Goal: Task Accomplishment & Management: Use online tool/utility

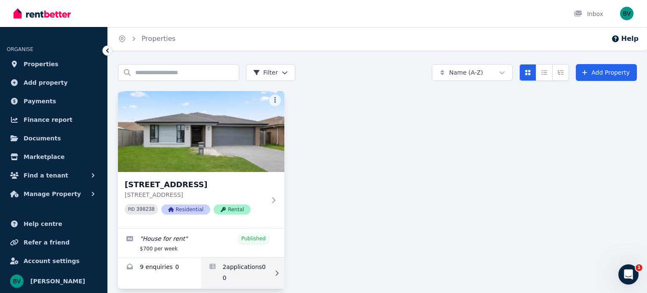
click at [228, 265] on link "Applications for 7 Wicker Rd, Park Ridge" at bounding box center [242, 272] width 83 height 31
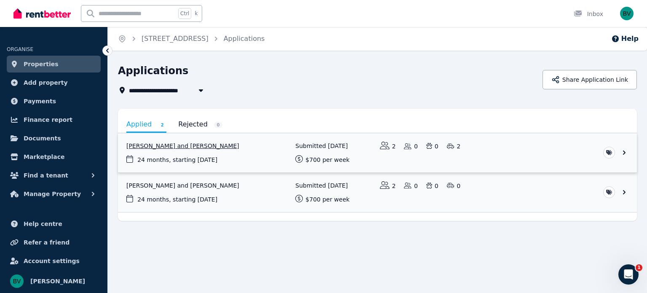
click at [171, 142] on link "View application: Daniel Hendy and Kasey Horton" at bounding box center [377, 152] width 519 height 39
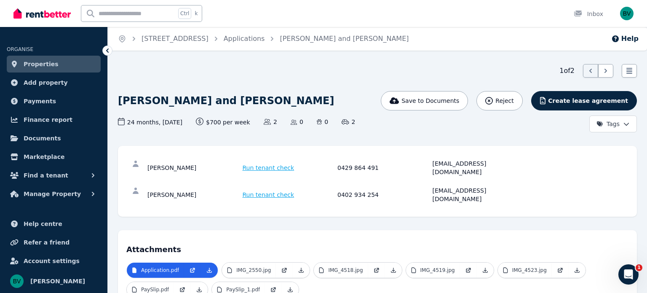
click at [253, 165] on span "Run tenant check" at bounding box center [269, 167] width 52 height 8
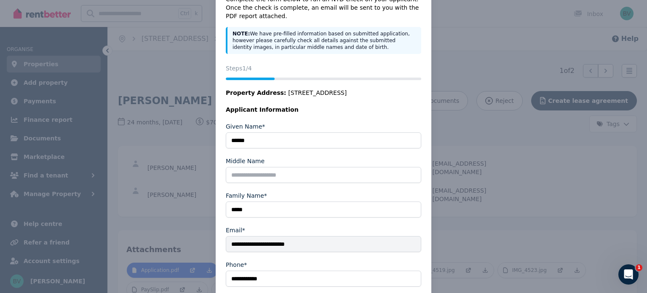
scroll to position [122, 0]
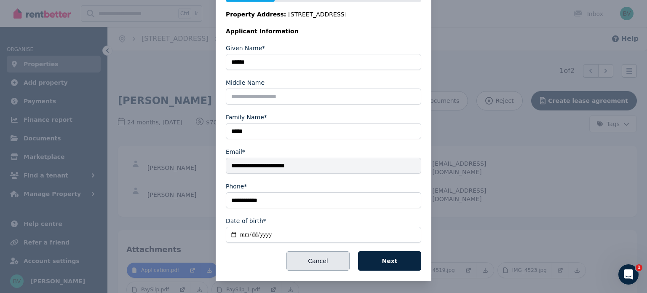
click at [325, 257] on button "Cancel" at bounding box center [318, 260] width 63 height 19
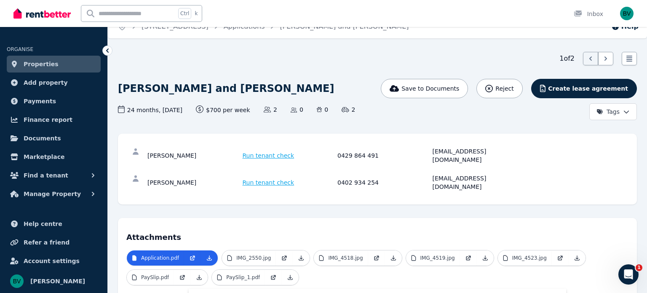
scroll to position [8, 0]
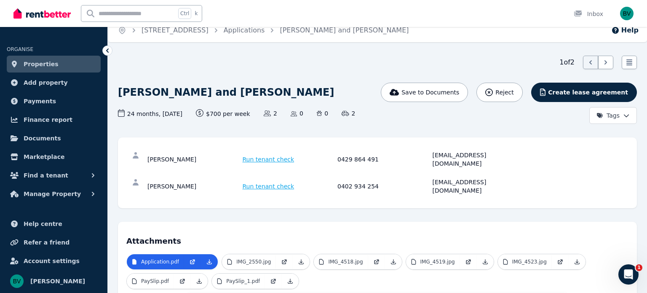
click at [259, 182] on span "Run tenant check" at bounding box center [269, 186] width 52 height 8
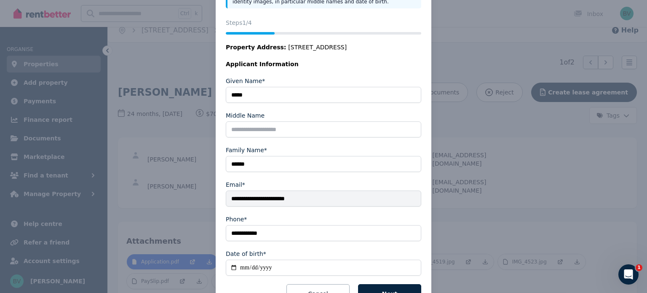
scroll to position [122, 0]
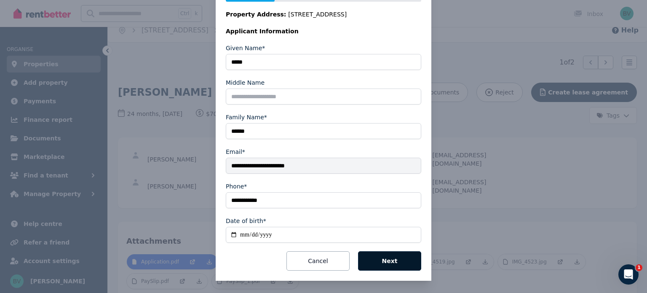
click at [398, 267] on button "Next" at bounding box center [389, 260] width 63 height 19
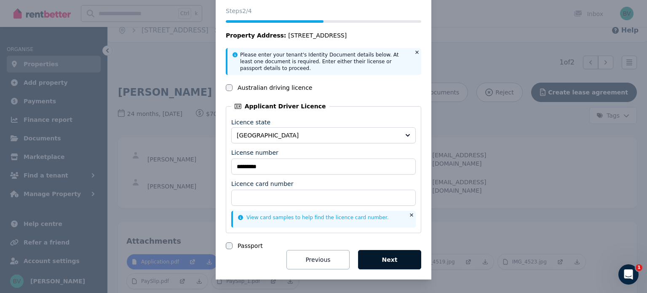
scroll to position [36, 0]
click at [391, 260] on button "Next" at bounding box center [389, 260] width 63 height 19
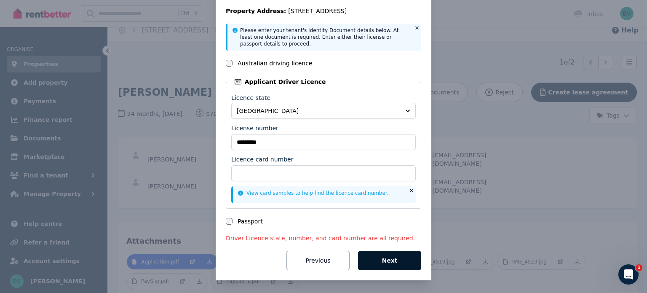
scroll to position [0, 0]
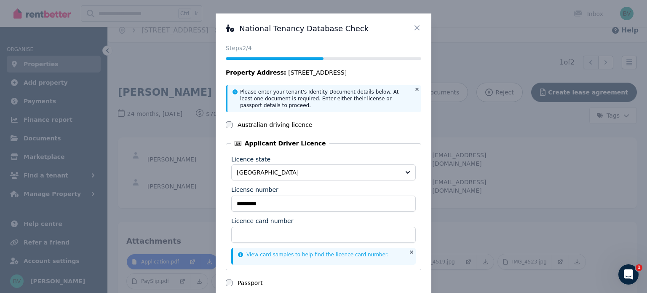
click at [417, 30] on icon at bounding box center [417, 28] width 8 height 8
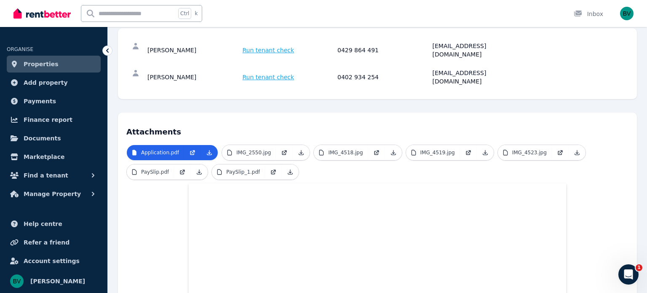
scroll to position [118, 0]
click at [160, 168] on p "PaySlip.pdf" at bounding box center [155, 171] width 28 height 7
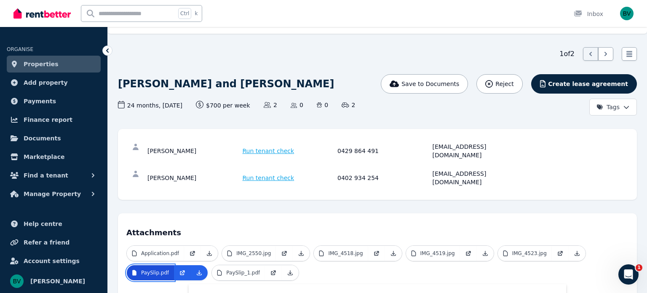
scroll to position [0, 0]
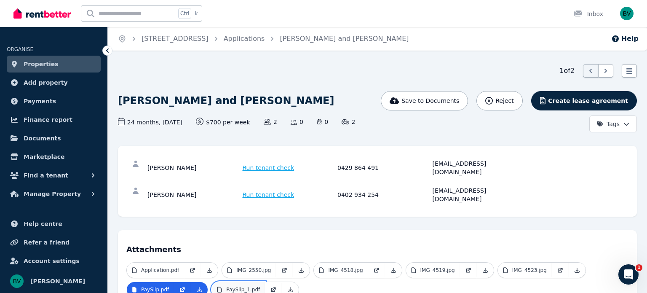
click at [233, 286] on p "PaySlip_1.pdf" at bounding box center [243, 289] width 34 height 7
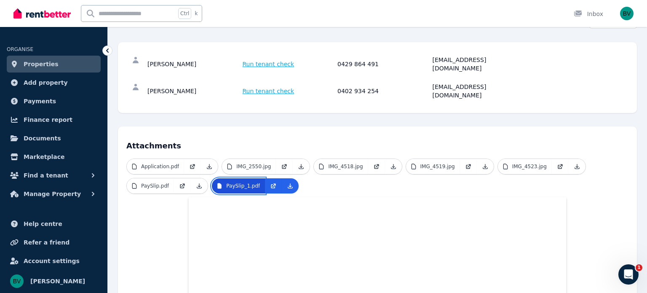
scroll to position [102, 0]
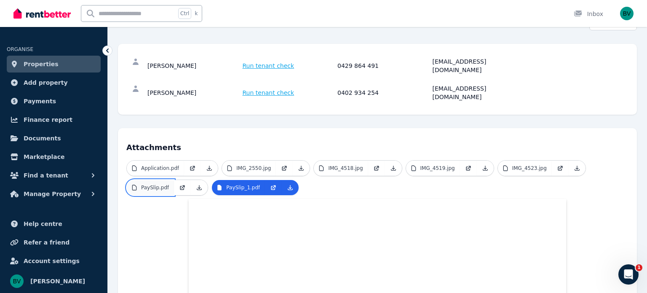
click at [159, 184] on p "PaySlip.pdf" at bounding box center [155, 187] width 28 height 7
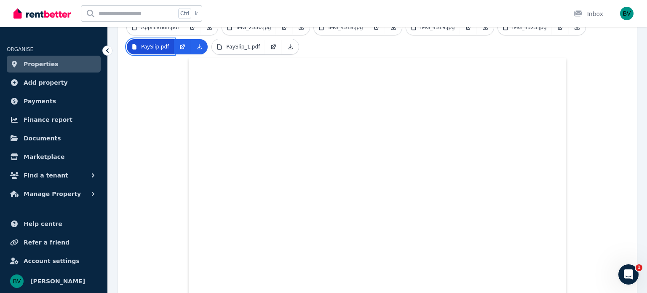
scroll to position [244, 0]
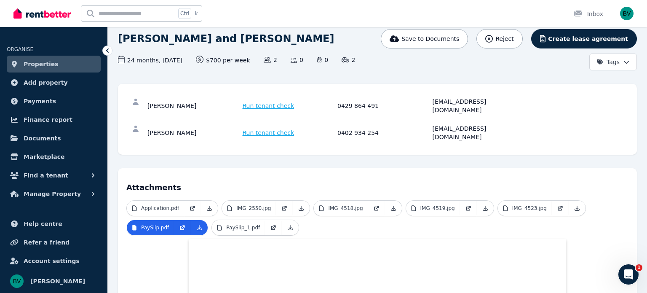
scroll to position [65, 0]
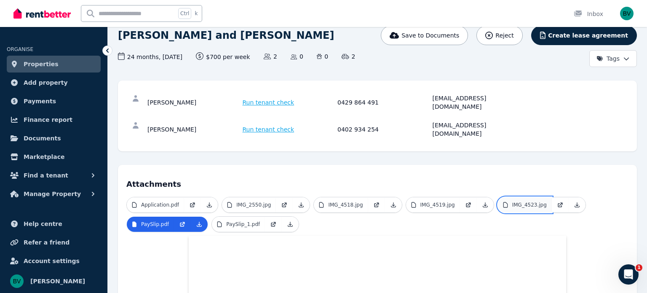
click at [520, 201] on p "IMG_4523.jpg" at bounding box center [529, 204] width 35 height 7
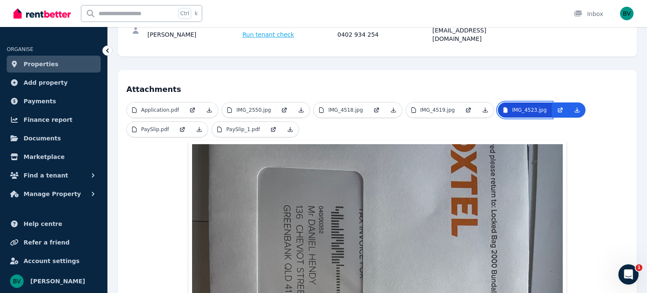
scroll to position [138, 0]
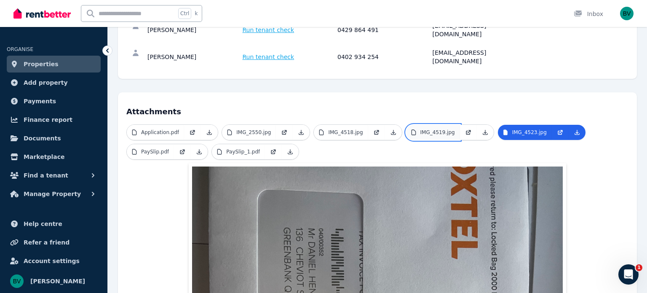
click at [428, 125] on link "IMG_4519.jpg" at bounding box center [433, 132] width 54 height 15
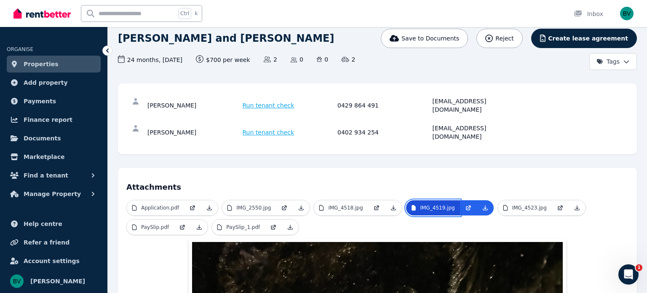
scroll to position [53, 0]
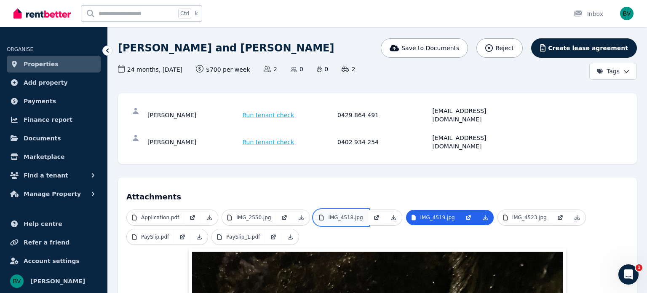
click at [337, 214] on p "IMG_4518.jpg" at bounding box center [345, 217] width 35 height 7
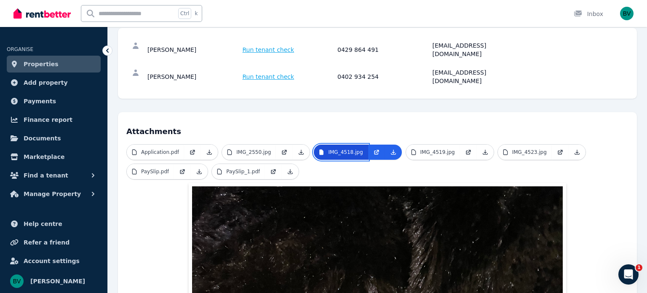
scroll to position [118, 0]
click at [236, 145] on link "IMG_2550.jpg" at bounding box center [249, 152] width 54 height 15
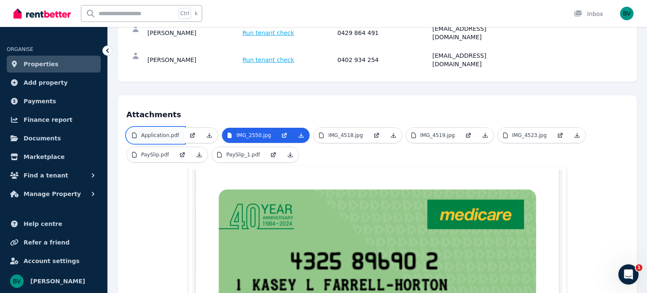
click at [163, 128] on link "Application.pdf" at bounding box center [155, 135] width 57 height 15
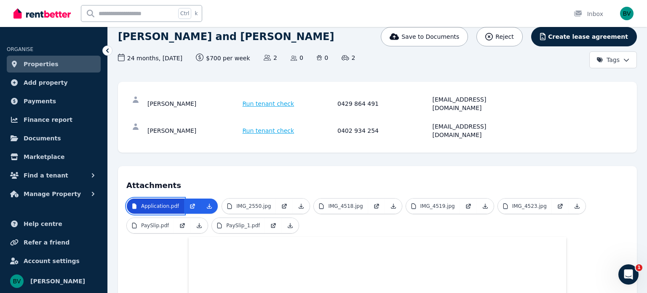
scroll to position [69, 0]
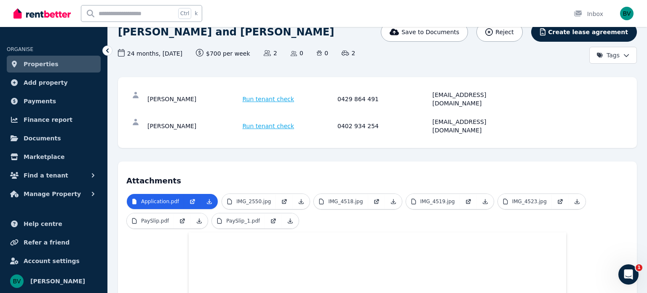
click at [275, 122] on span "Run tenant check" at bounding box center [269, 126] width 52 height 8
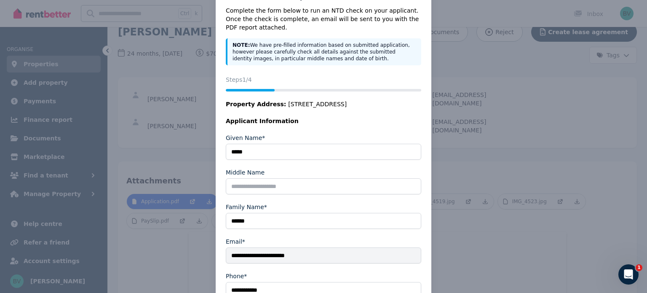
scroll to position [0, 0]
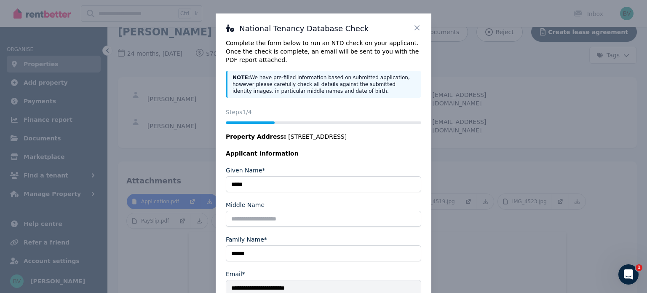
click at [416, 27] on icon at bounding box center [417, 27] width 5 height 5
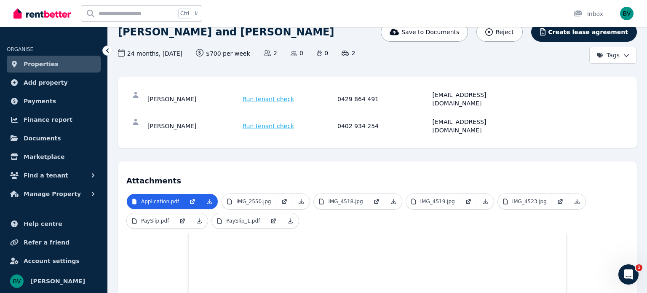
click at [261, 96] on span "Run tenant check" at bounding box center [269, 99] width 52 height 8
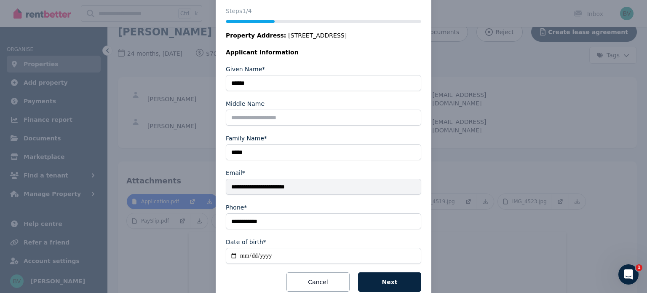
scroll to position [122, 0]
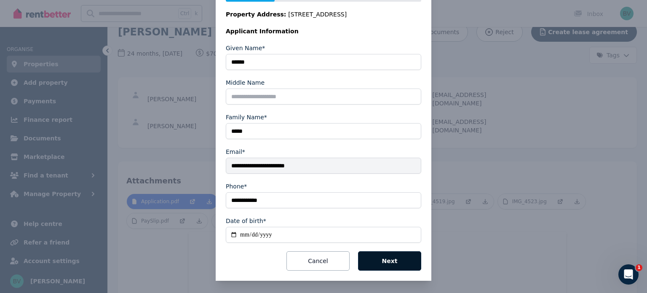
click at [383, 259] on button "Next" at bounding box center [389, 260] width 63 height 19
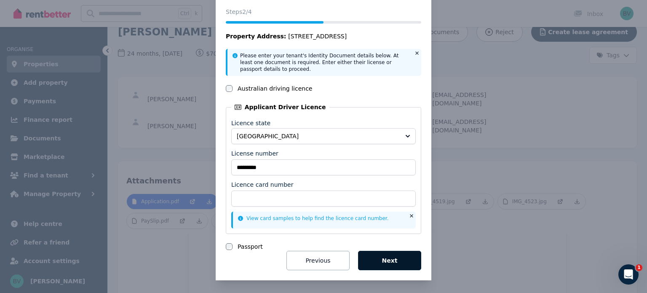
scroll to position [0, 0]
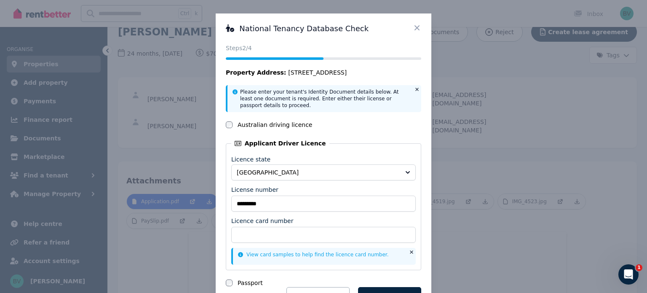
click at [417, 27] on icon at bounding box center [417, 27] width 5 height 5
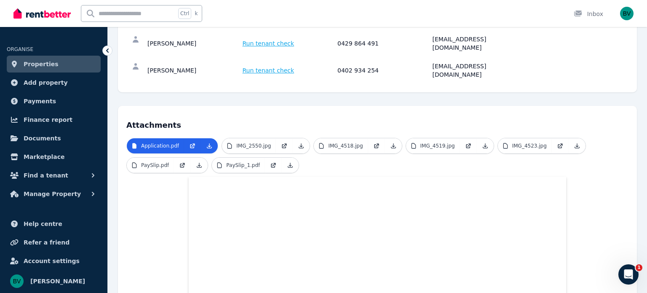
scroll to position [123, 0]
click at [54, 64] on link "Properties" at bounding box center [54, 64] width 94 height 17
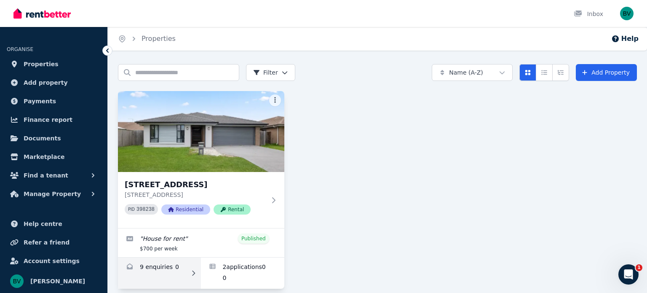
click at [142, 270] on link "Enquiries for 7 Wicker Rd, Park Ridge" at bounding box center [159, 272] width 83 height 31
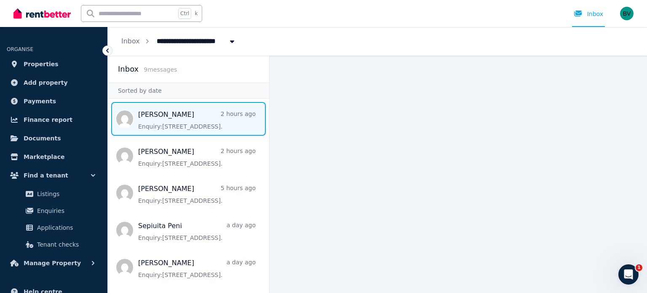
click at [165, 116] on span "Message list" at bounding box center [188, 119] width 161 height 34
